Goal: Communication & Community: Answer question/provide support

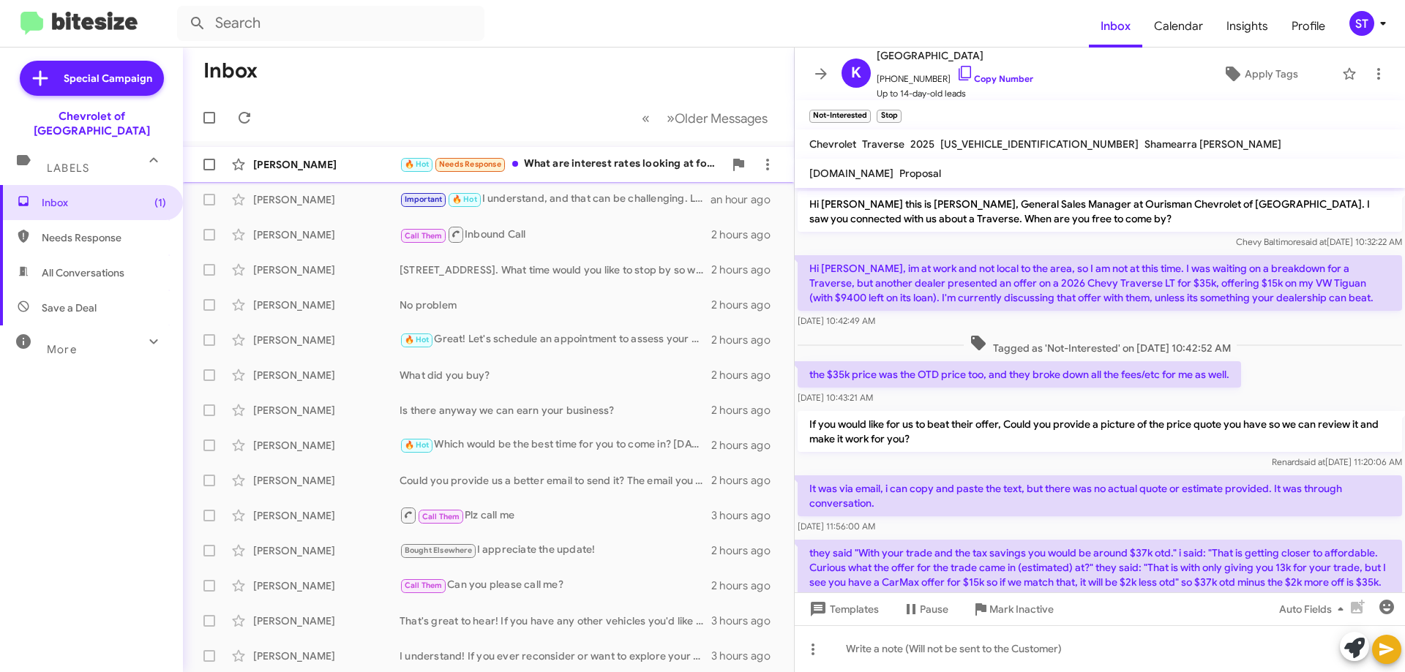
click at [614, 158] on div "🔥 Hot Needs Response What are interest rates looking at for great credit?" at bounding box center [561, 164] width 324 height 17
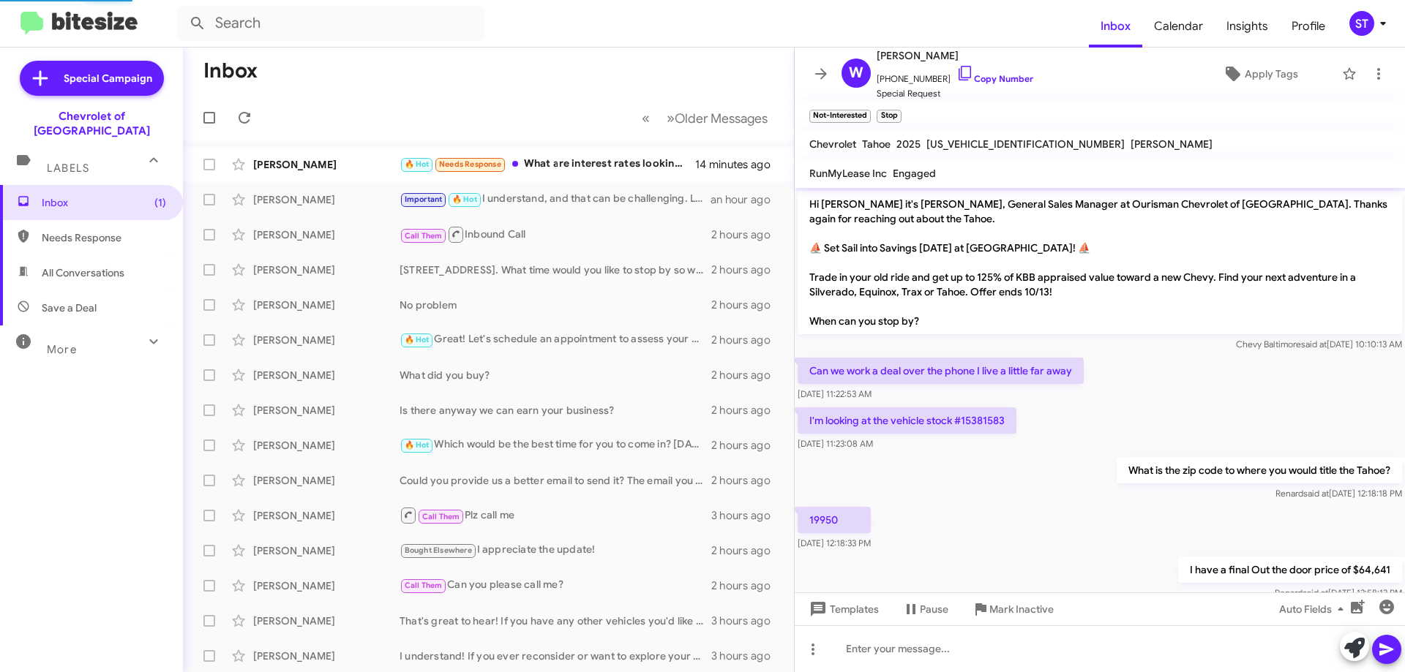
scroll to position [193, 0]
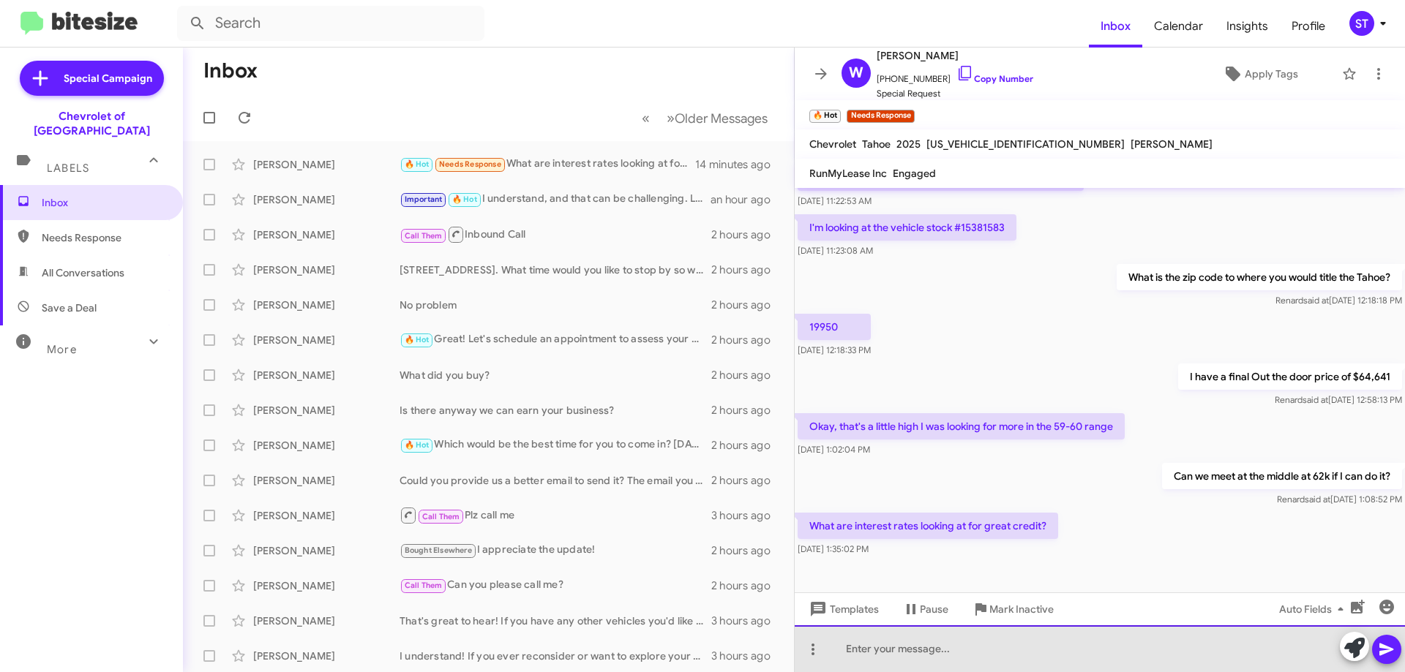
click at [915, 660] on div at bounding box center [1100, 649] width 610 height 47
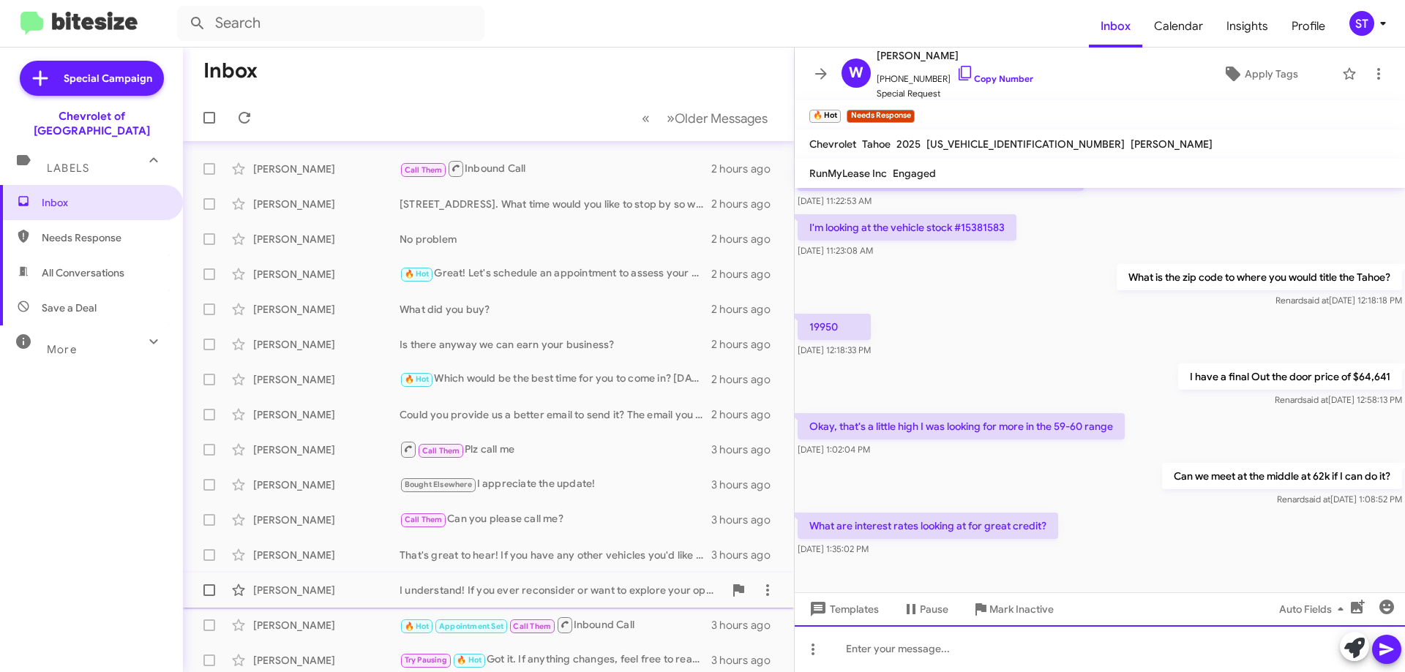
scroll to position [177, 0]
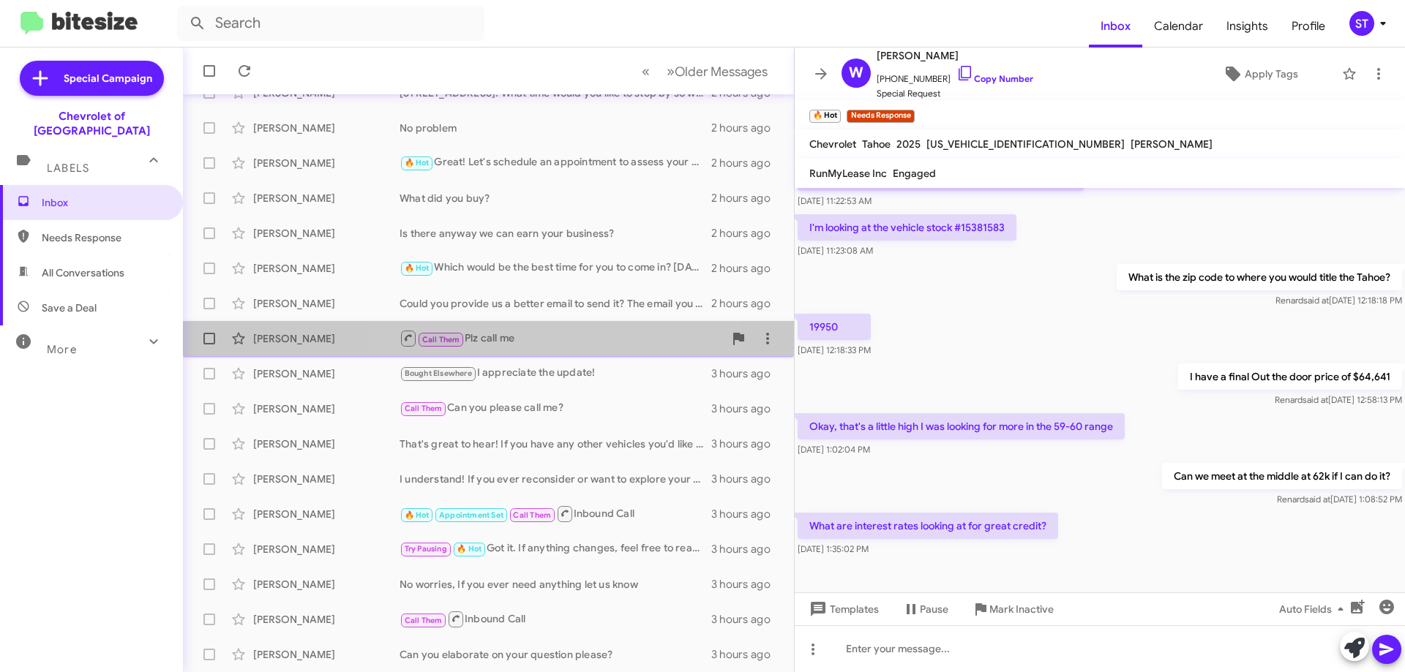
click at [503, 344] on div "Call Them Plz call me" at bounding box center [561, 338] width 324 height 18
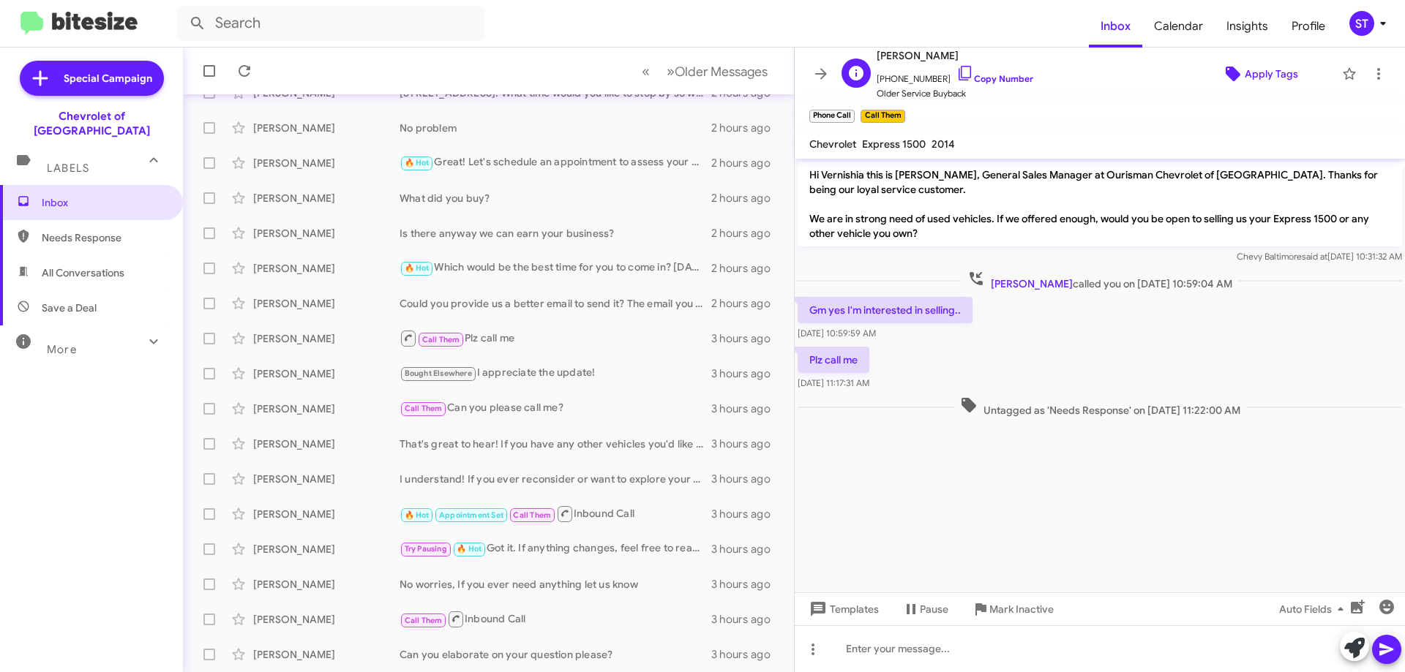
click at [1249, 73] on span "Apply Tags" at bounding box center [1270, 74] width 53 height 26
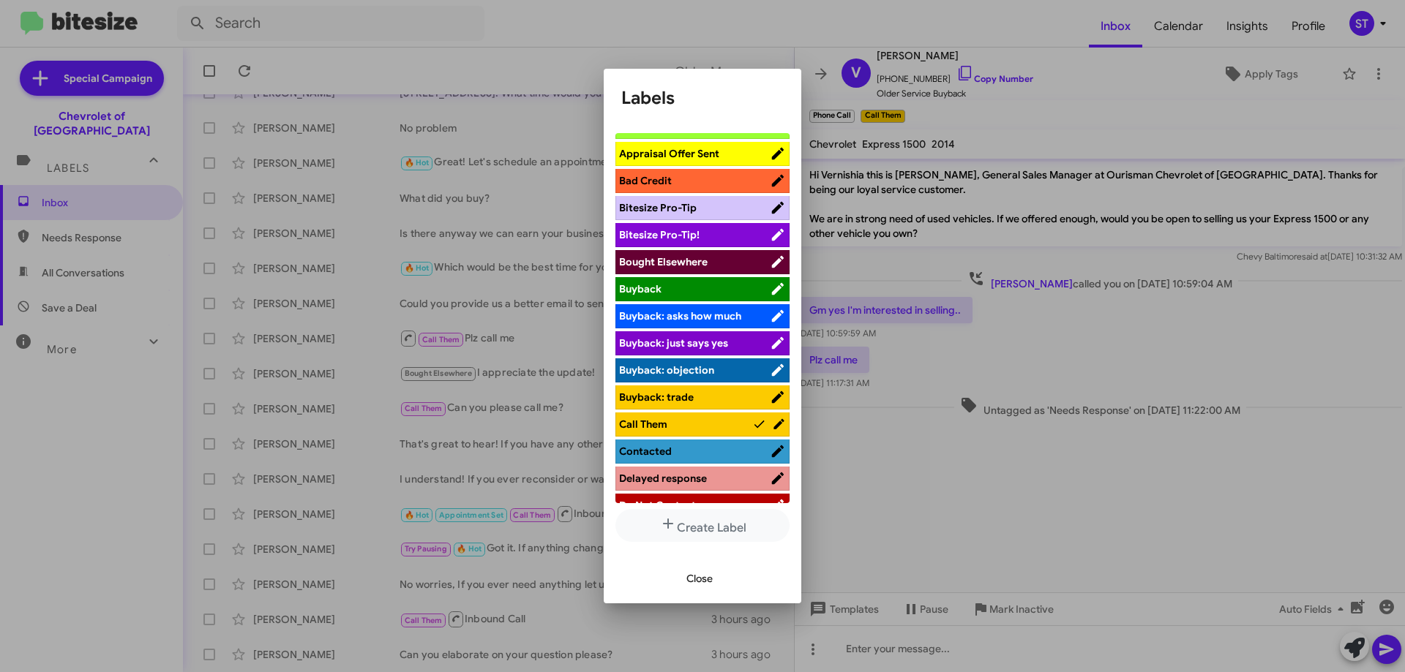
scroll to position [146, 0]
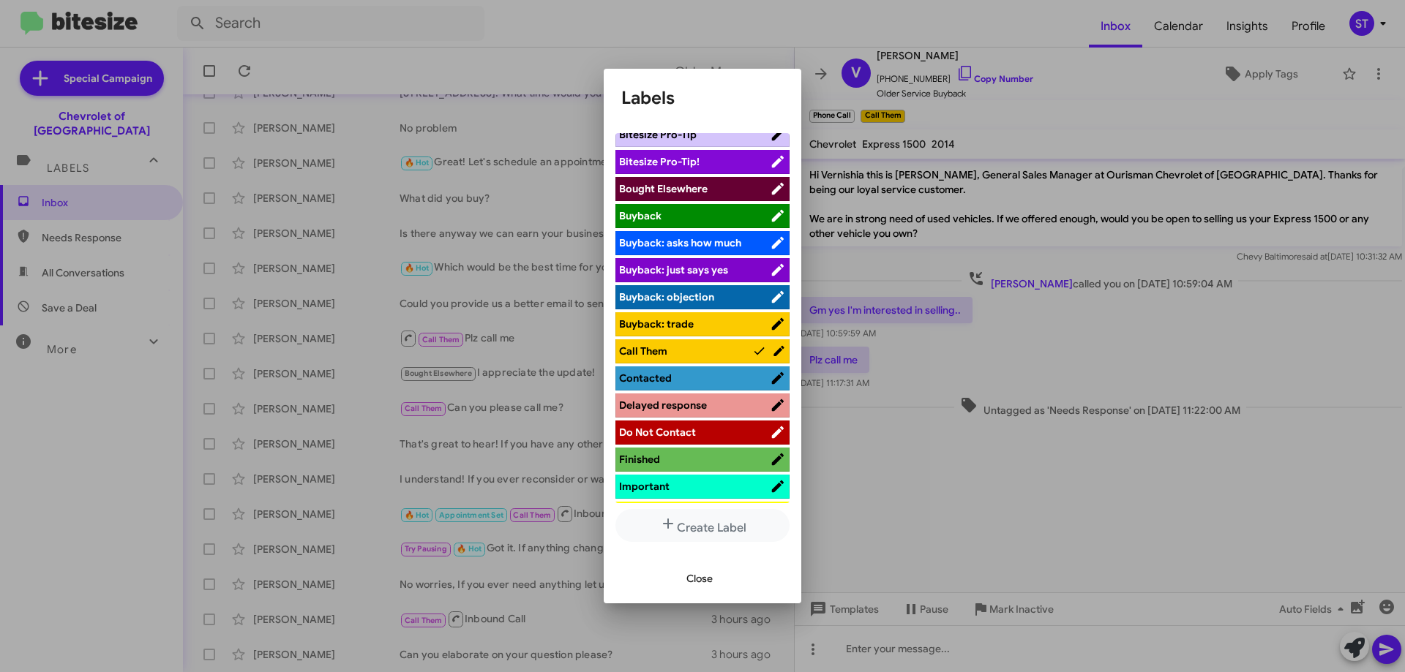
click at [693, 379] on span "Contacted" at bounding box center [694, 378] width 151 height 15
click at [701, 575] on span "Close" at bounding box center [699, 579] width 26 height 26
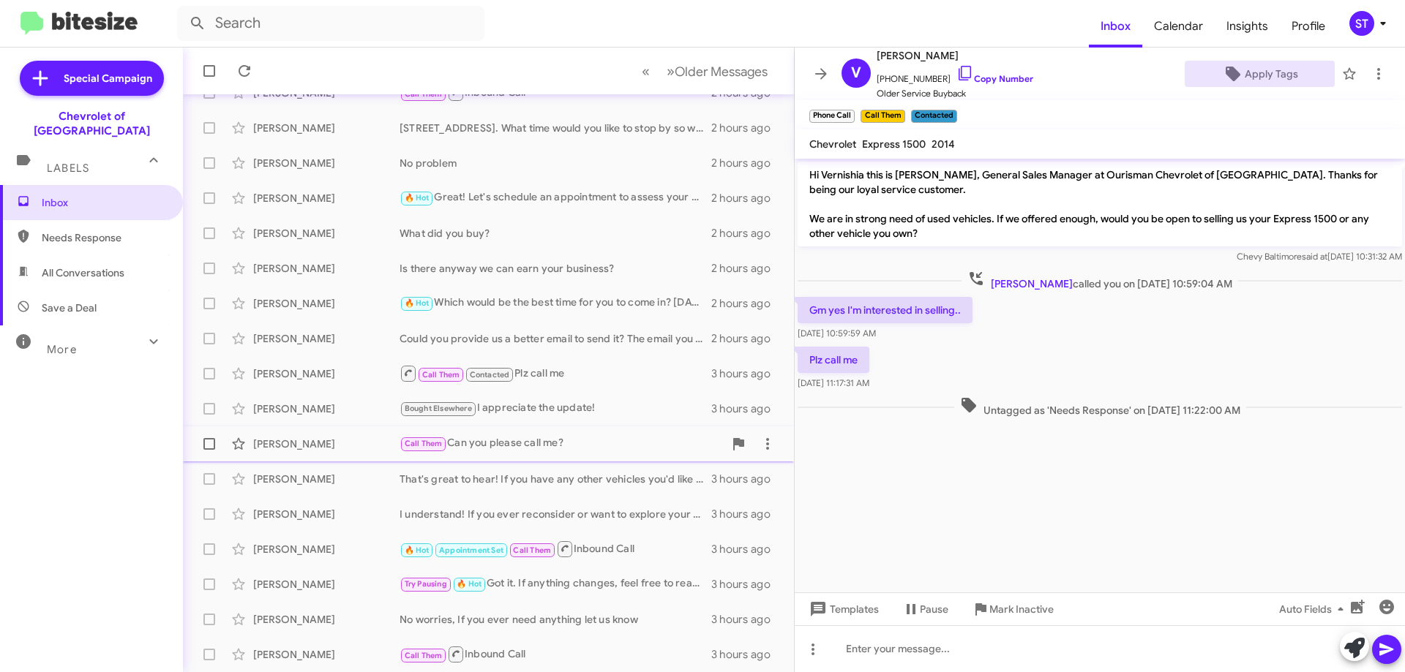
click at [519, 441] on div "Call Them Can you please call me?" at bounding box center [561, 443] width 324 height 17
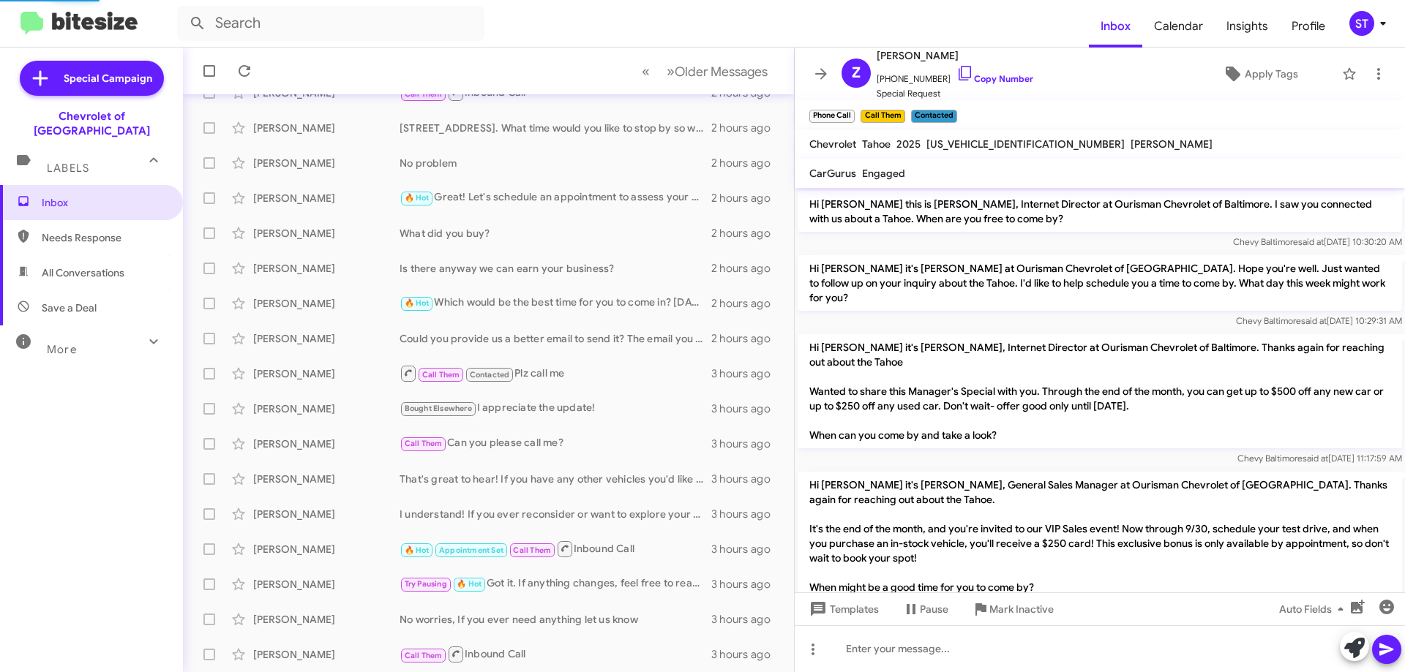
scroll to position [395, 0]
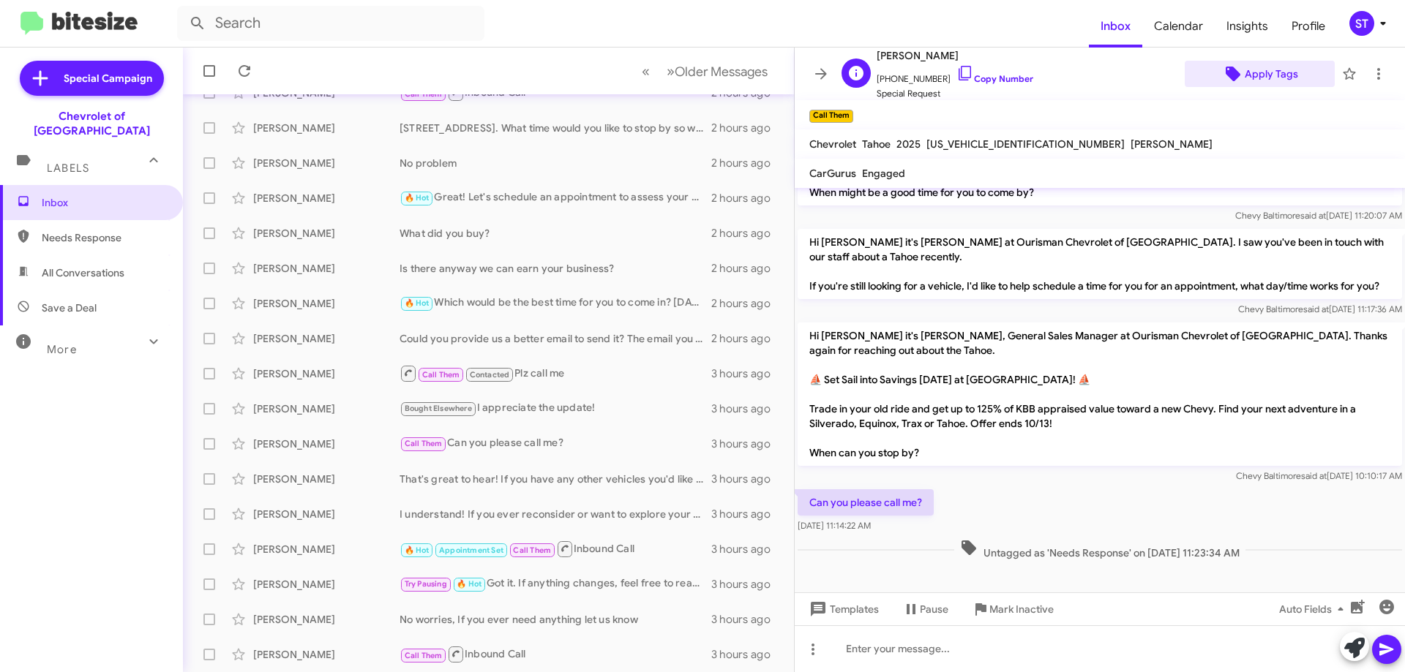
click at [1269, 72] on span "Apply Tags" at bounding box center [1270, 74] width 53 height 26
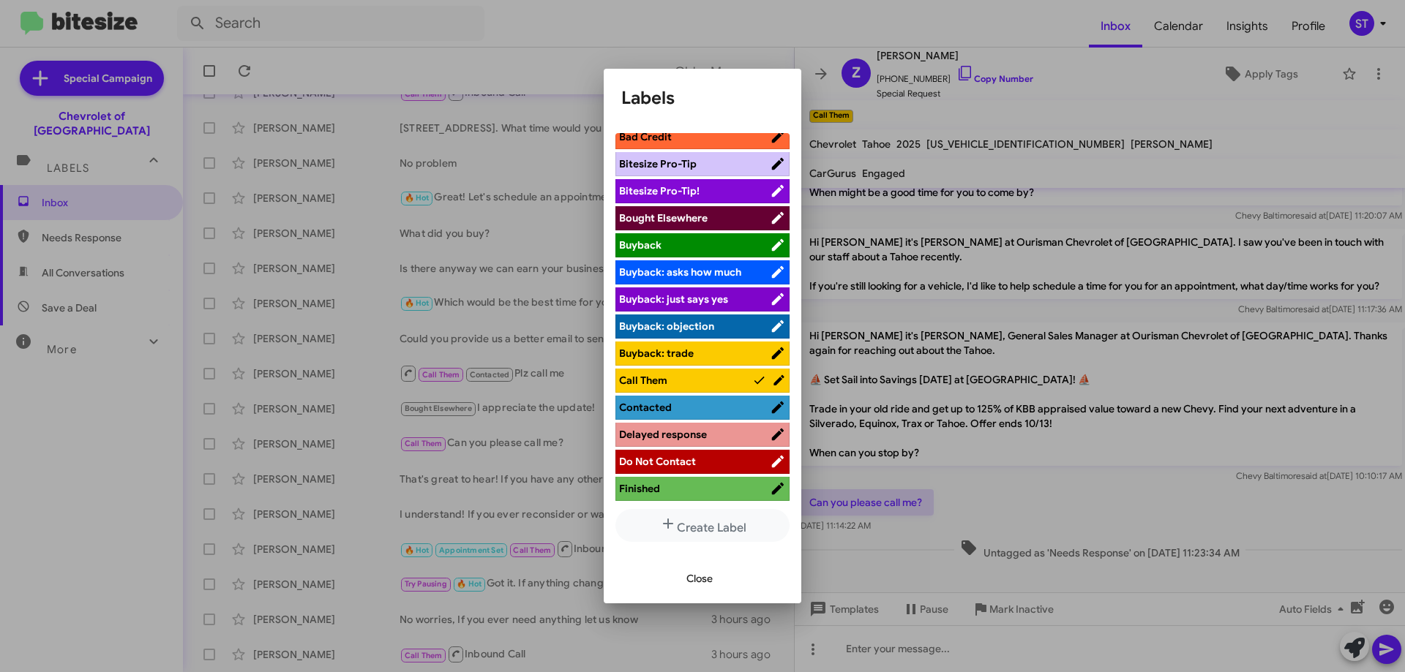
scroll to position [73, 0]
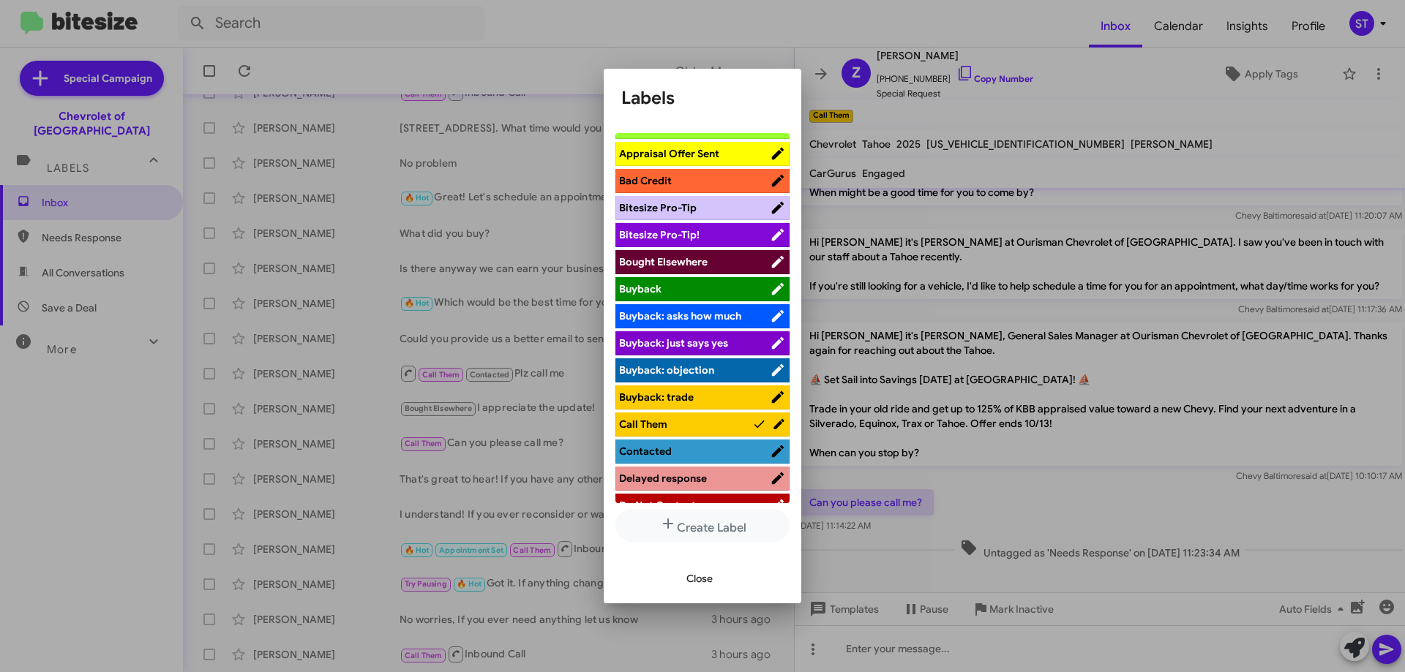
click at [707, 451] on span "Contacted" at bounding box center [694, 451] width 151 height 15
click at [696, 574] on span "Close" at bounding box center [699, 579] width 26 height 26
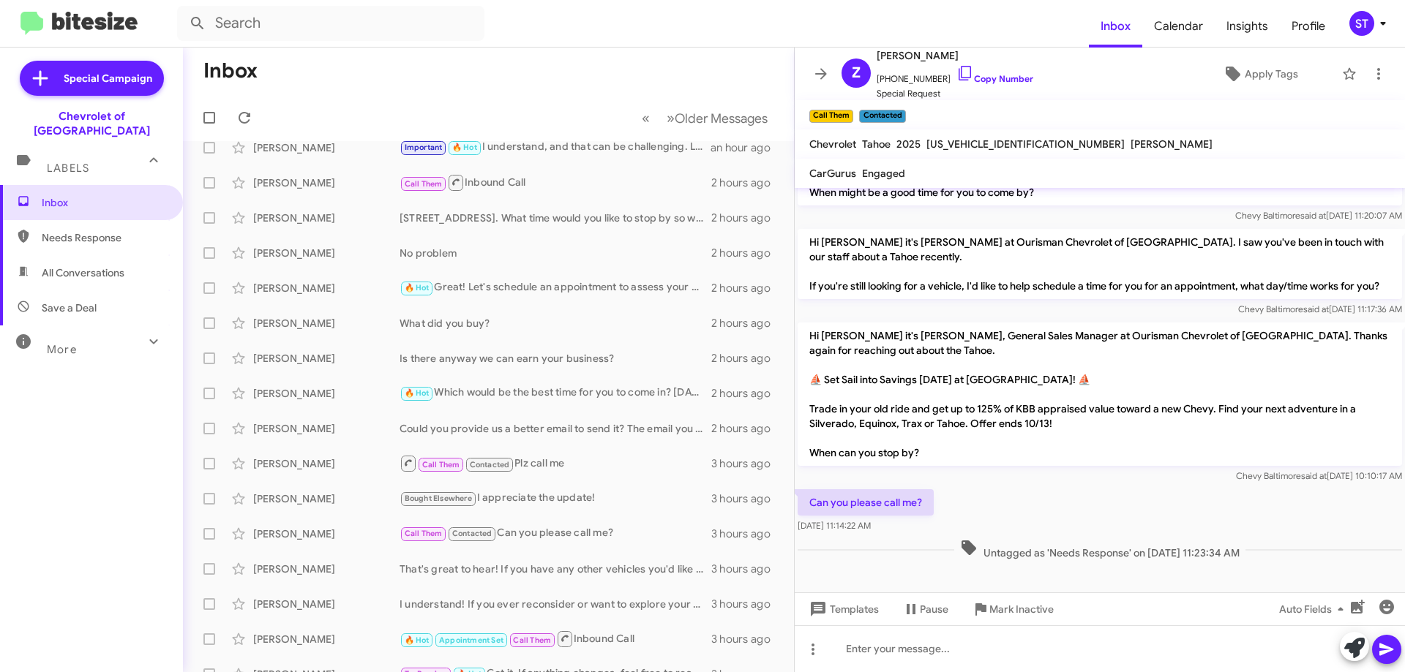
scroll to position [0, 0]
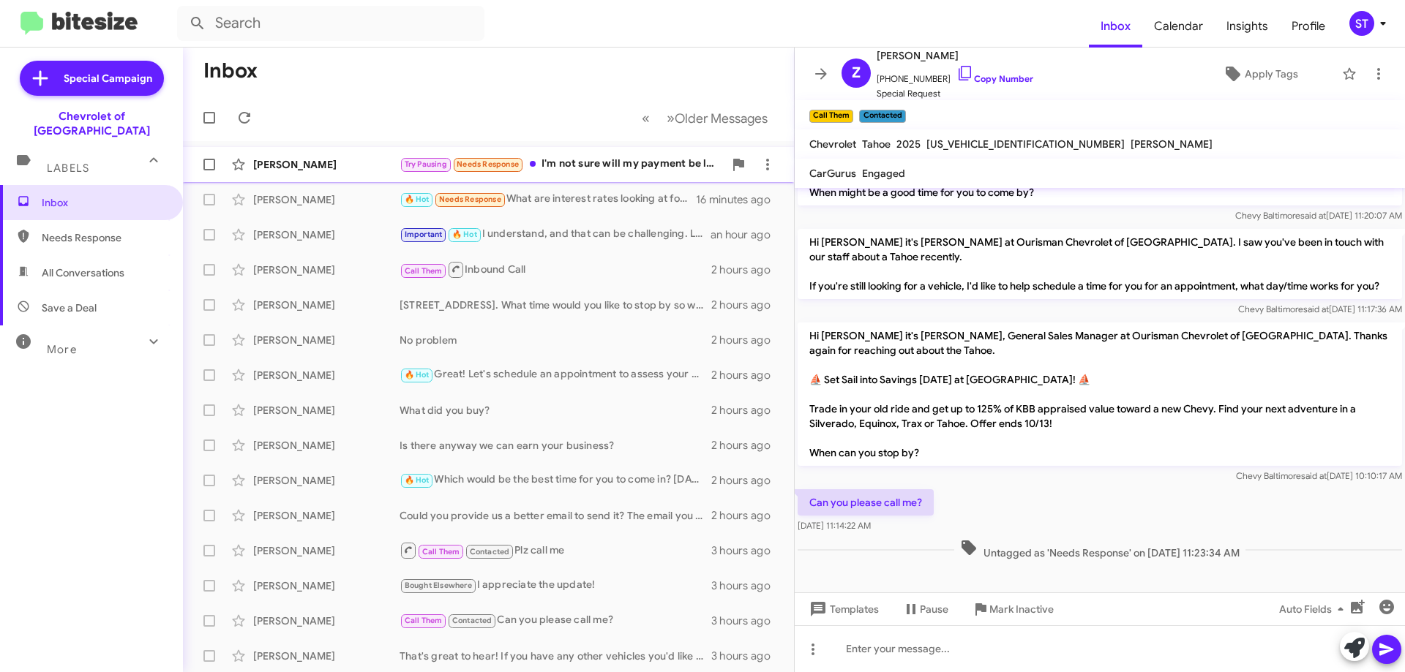
click at [339, 162] on div "[PERSON_NAME]" at bounding box center [326, 164] width 146 height 15
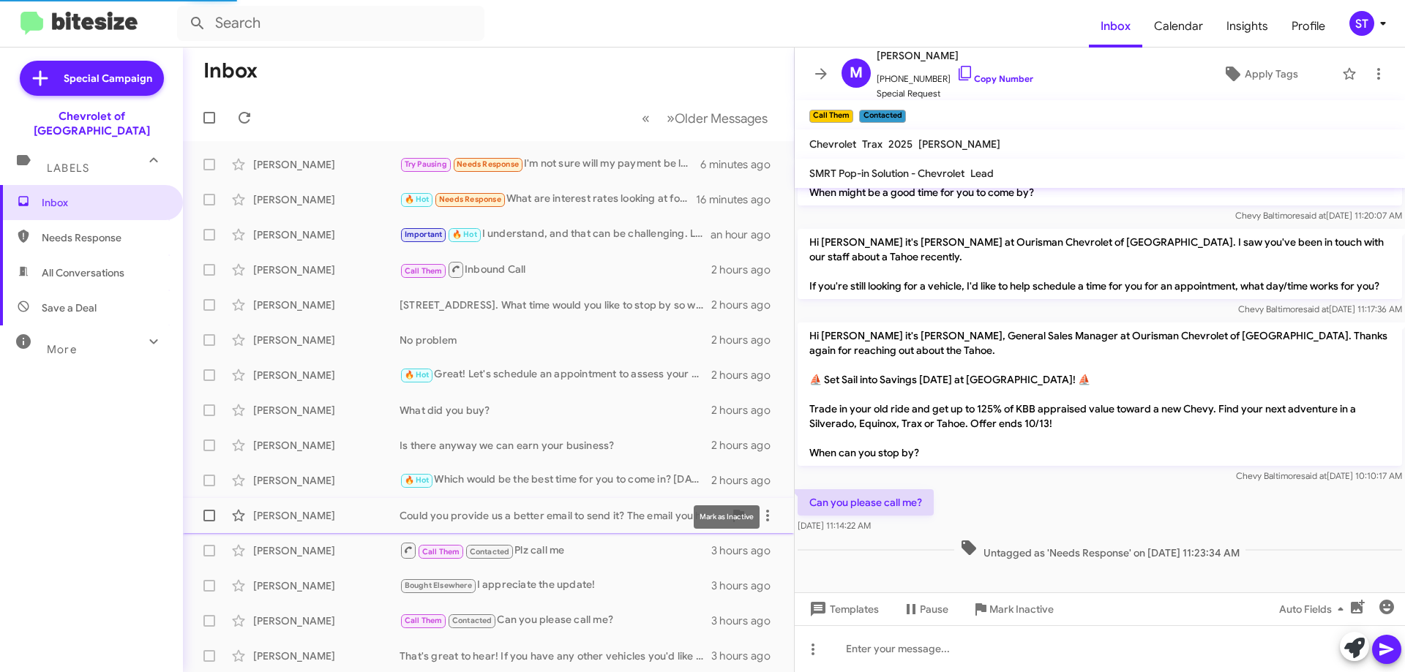
scroll to position [209, 0]
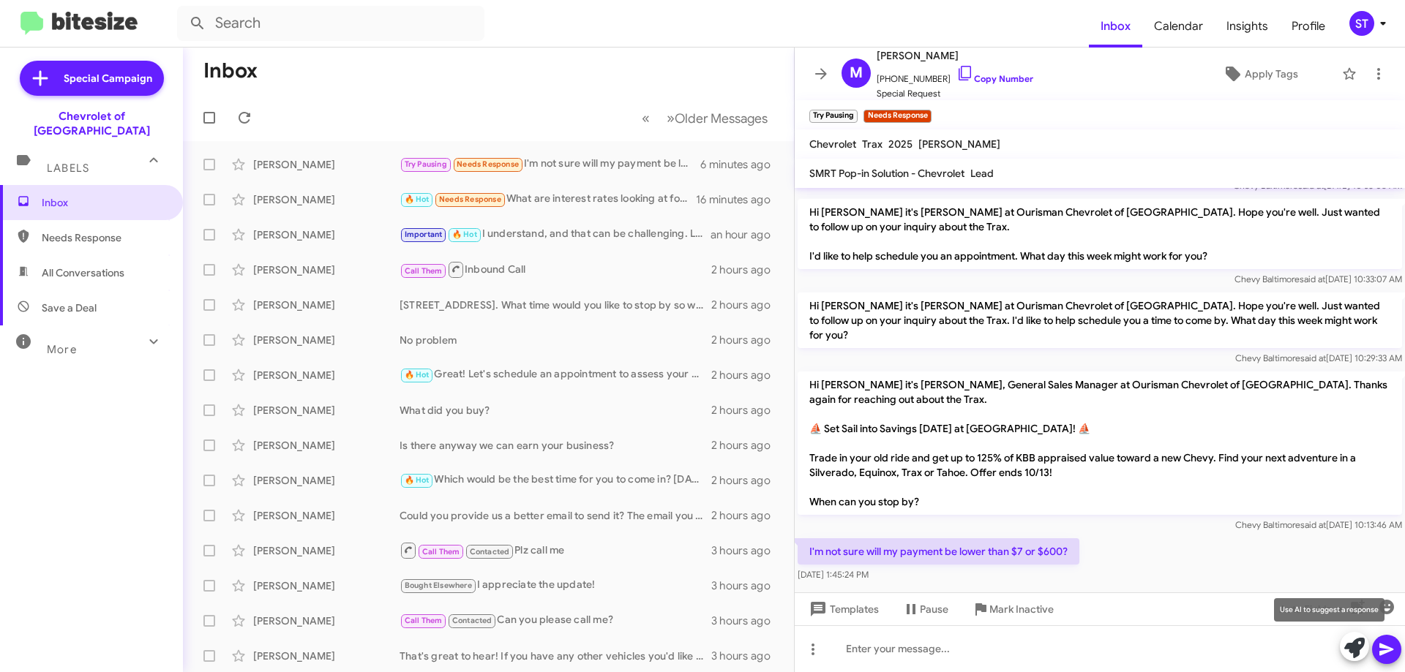
click at [1360, 653] on icon at bounding box center [1354, 648] width 20 height 20
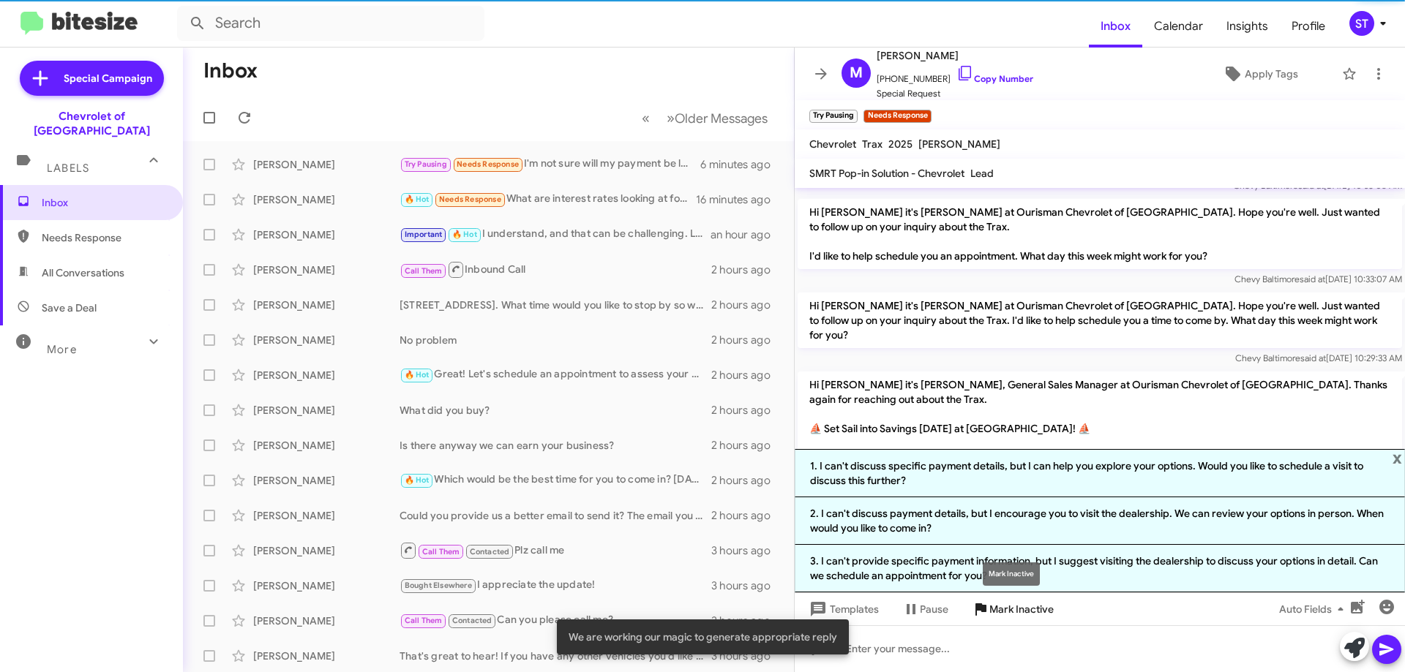
scroll to position [352, 0]
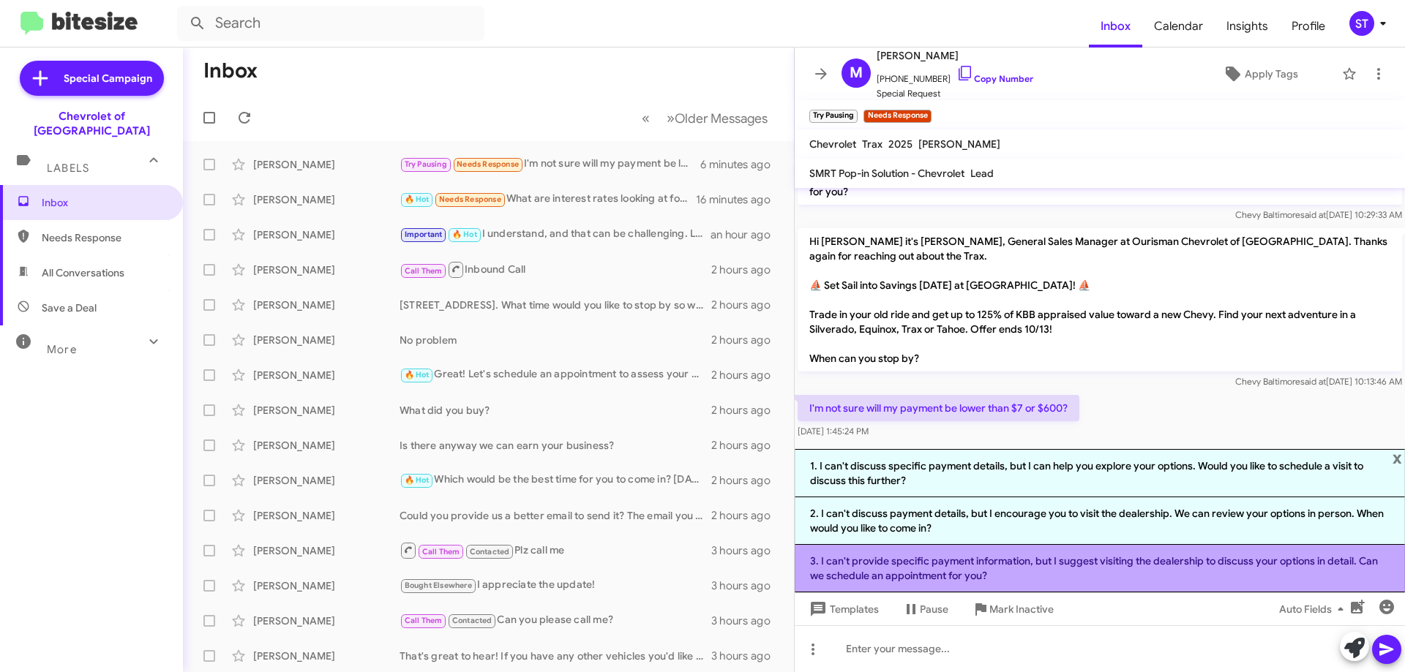
click at [880, 564] on li "3. I can't provide specific payment information, but I suggest visiting the dea…" at bounding box center [1100, 569] width 610 height 48
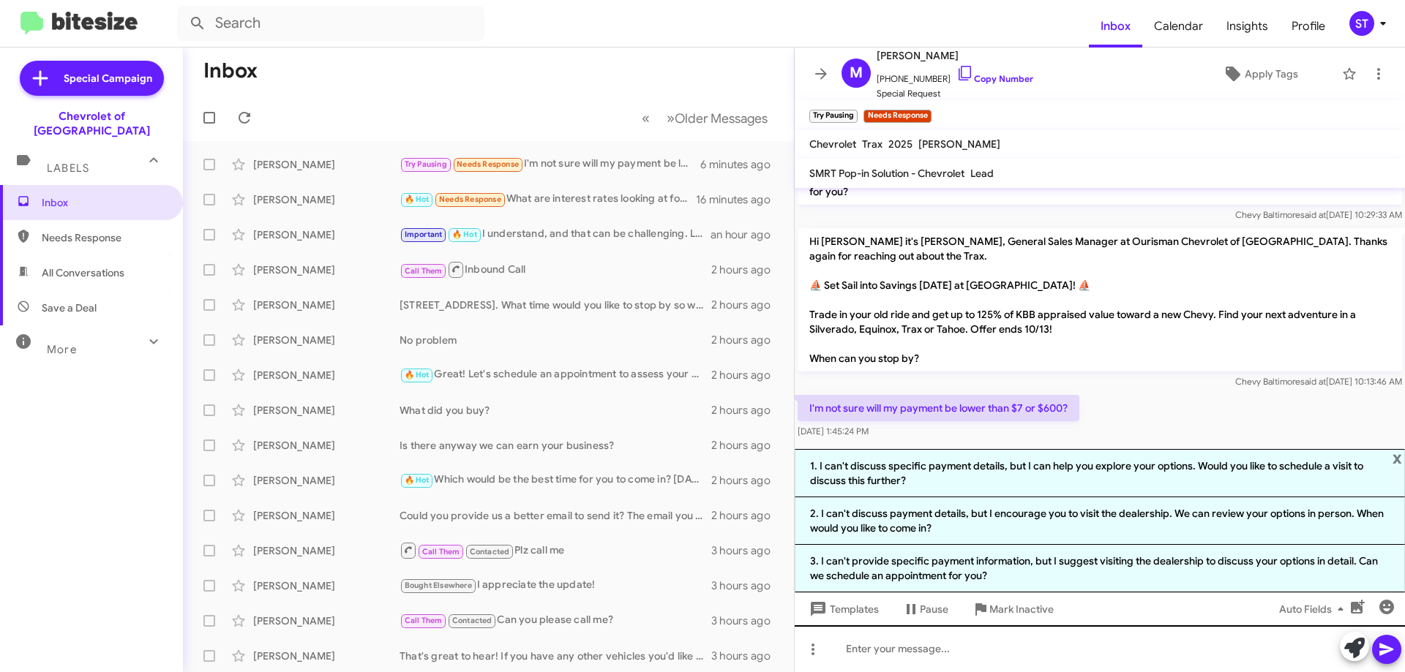
scroll to position [223, 0]
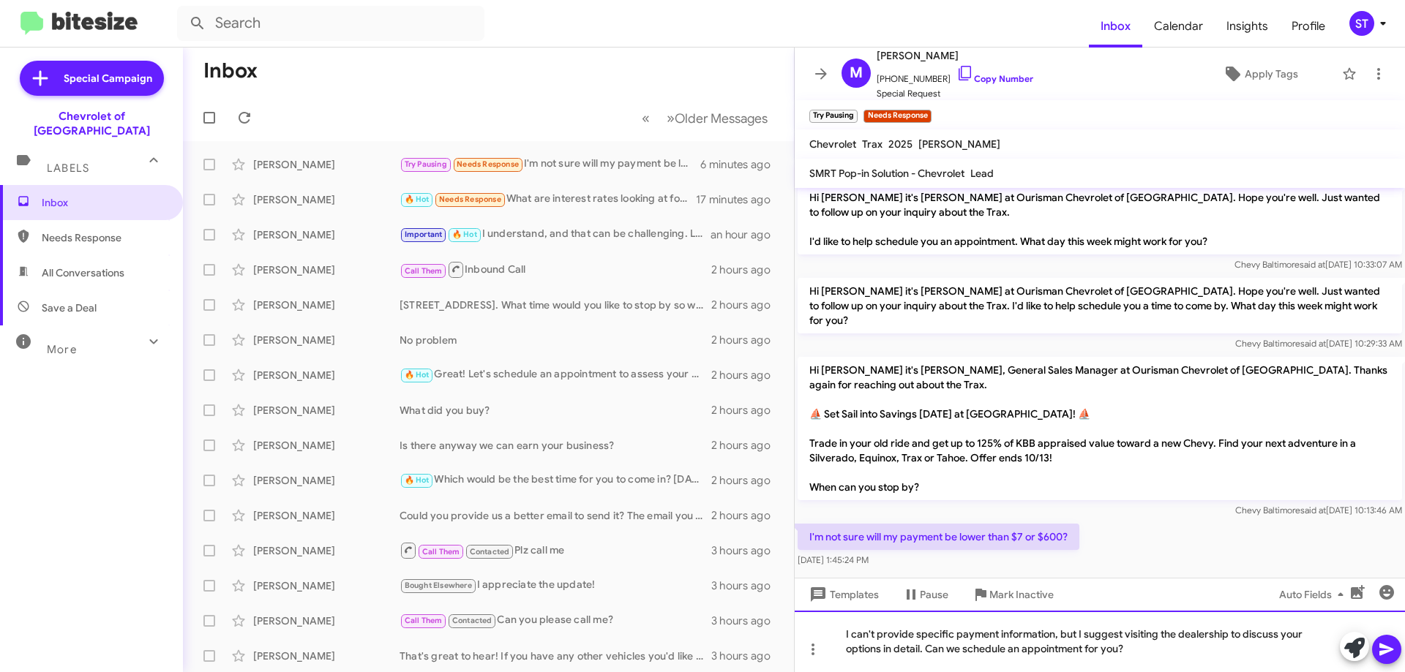
click at [1051, 636] on div "I can't provide specific payment information, but I suggest visiting the dealer…" at bounding box center [1100, 641] width 610 height 61
click at [1332, 637] on div "I can't provide specific payment information until we send it over to the banks…" at bounding box center [1100, 641] width 610 height 61
click at [1087, 651] on div "I can't provide specific payment information until we send it over to the banks…" at bounding box center [1100, 641] width 610 height 61
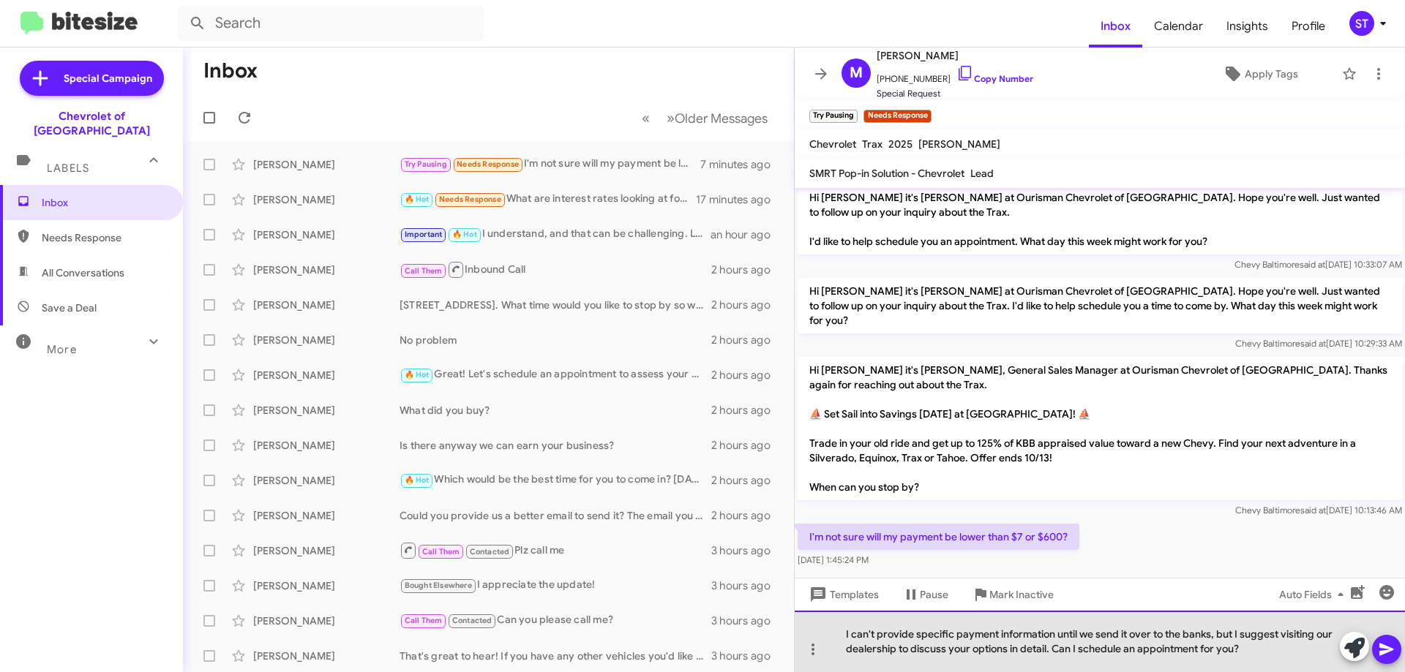
click at [1265, 663] on div "I can't provide specific payment information until we send it over to the banks…" at bounding box center [1100, 641] width 610 height 61
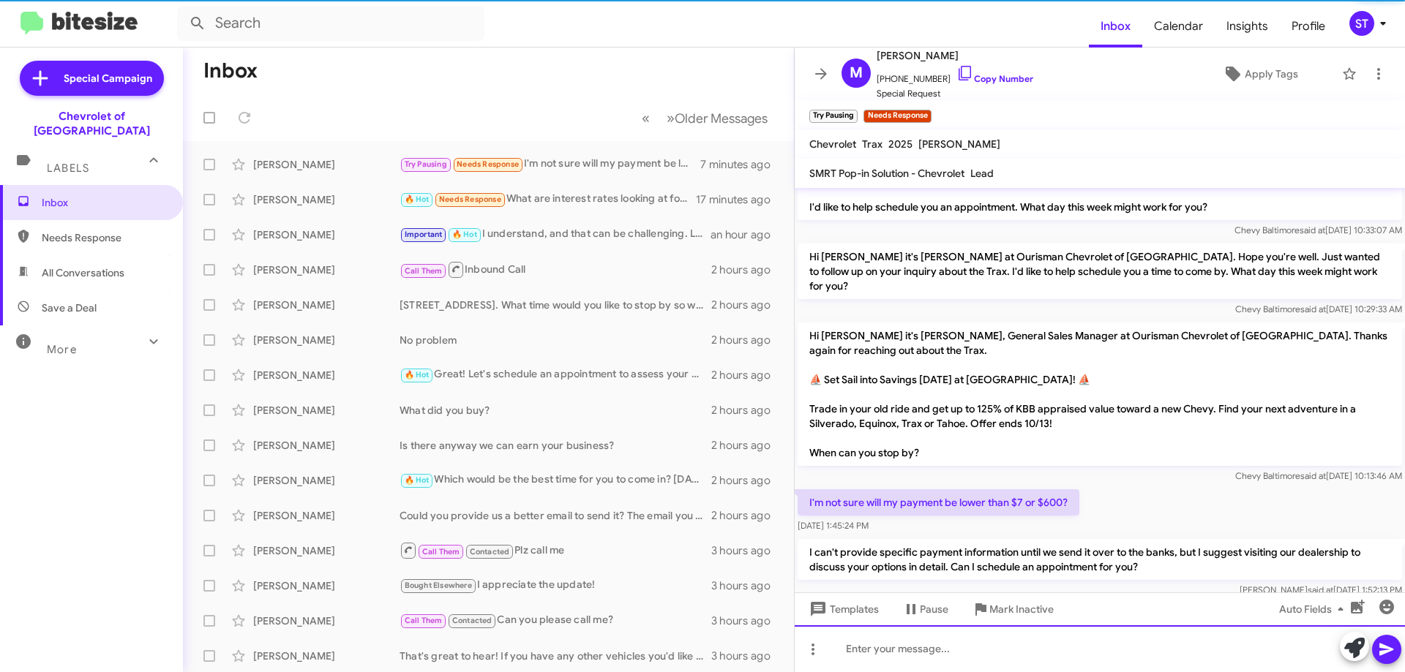
scroll to position [277, 0]
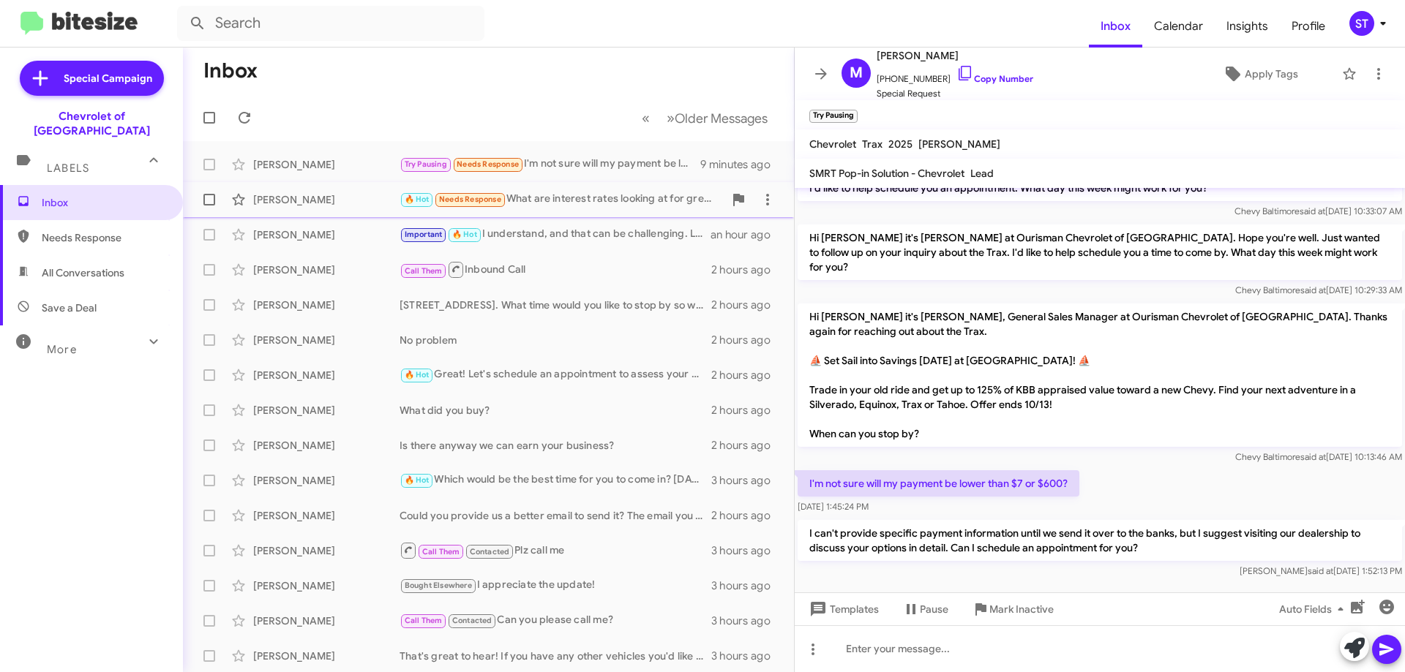
click at [573, 202] on div "🔥 Hot Needs Response What are interest rates looking at for great credit?" at bounding box center [561, 199] width 324 height 17
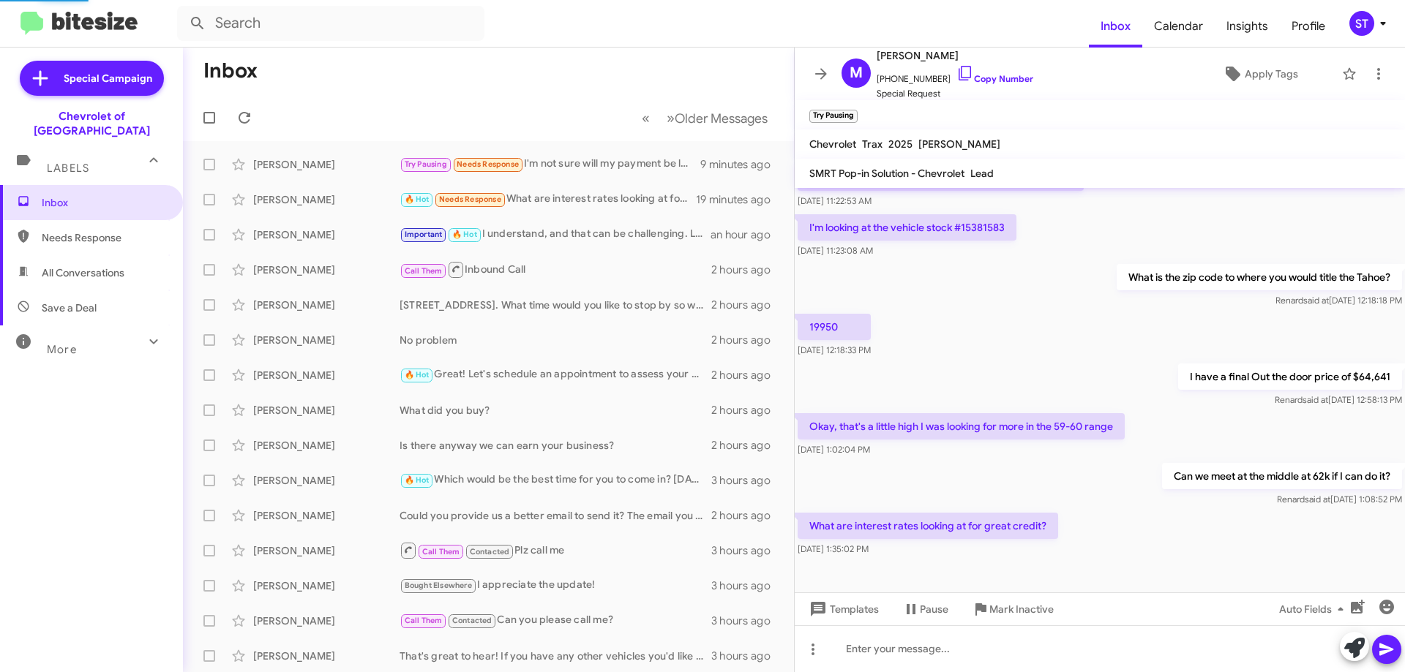
scroll to position [193, 0]
